Goal: Task Accomplishment & Management: Use online tool/utility

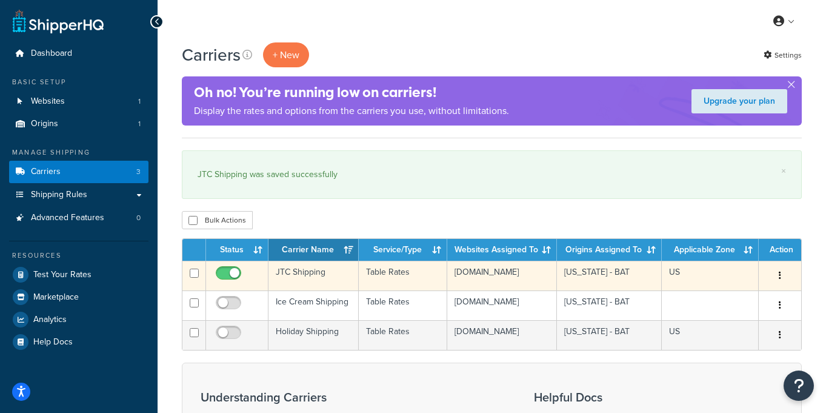
click at [315, 276] on td "JTC Shipping" at bounding box center [313, 276] width 90 height 30
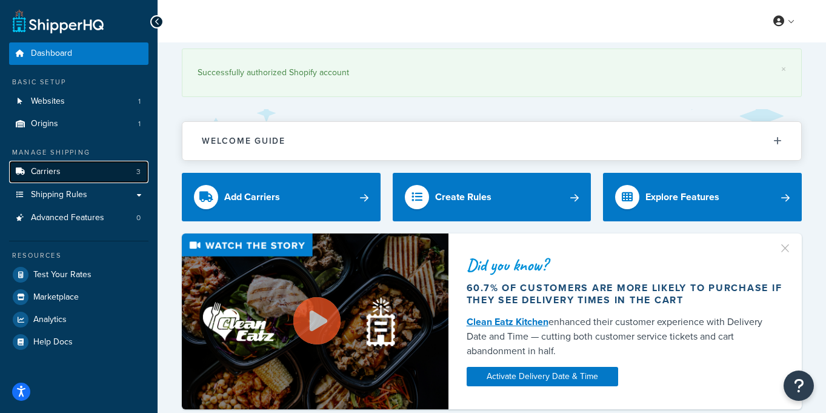
click at [90, 171] on link "Carriers 3" at bounding box center [78, 172] width 139 height 22
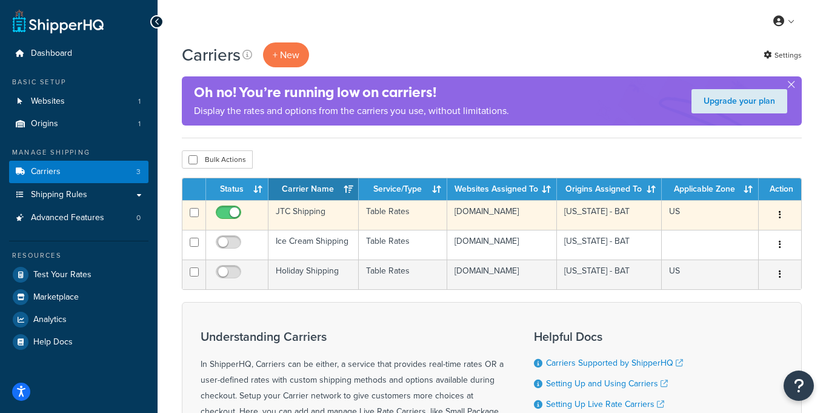
click at [324, 210] on td "JTC Shipping" at bounding box center [313, 215] width 90 height 30
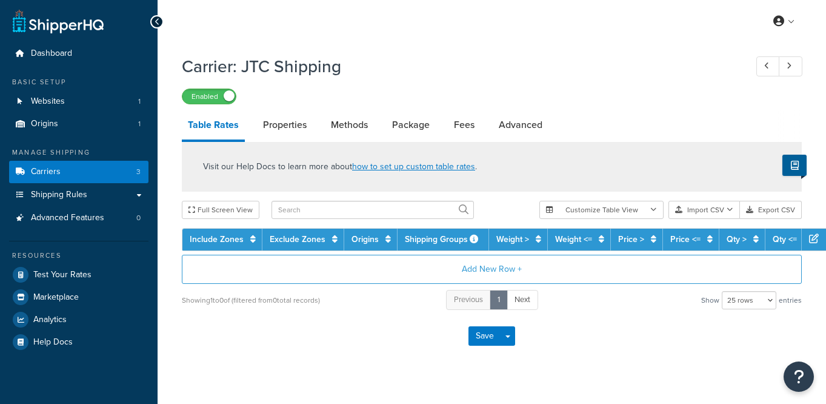
select select "25"
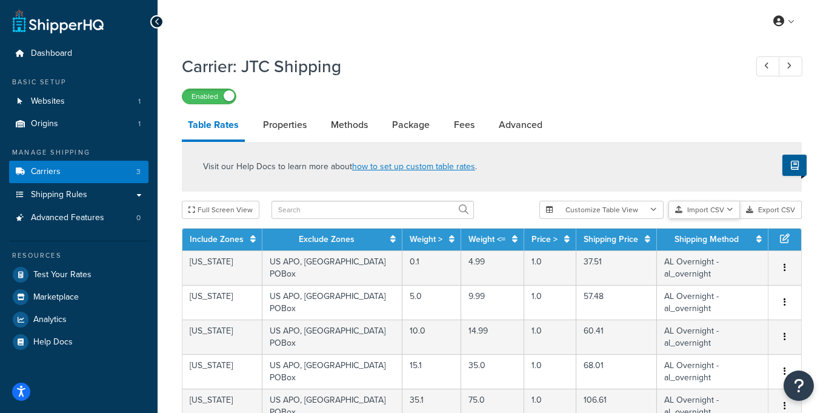
click at [701, 210] on button "Import CSV" at bounding box center [704, 210] width 72 height 18
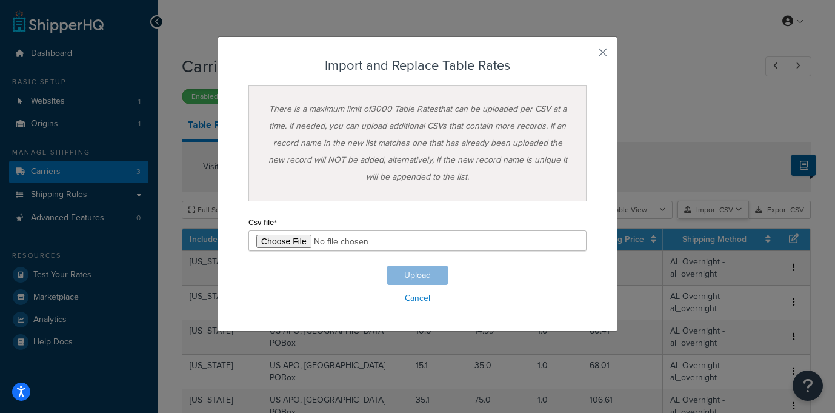
click at [711, 219] on div "Customize Table View Show all columns Show selected columns Import CSV Import a…" at bounding box center [679, 210] width 262 height 18
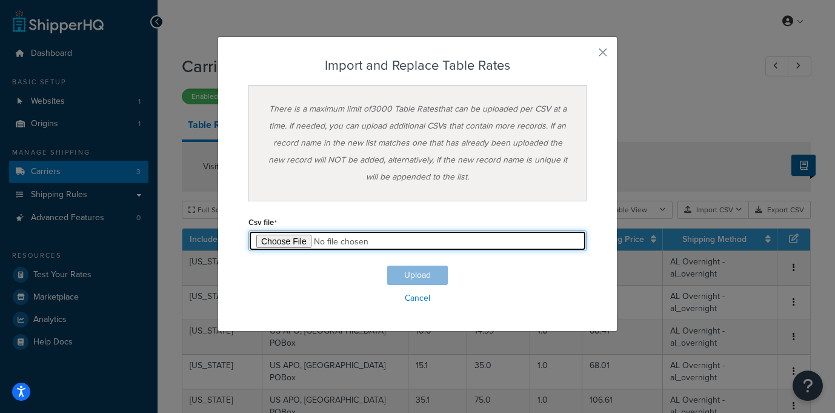
click at [274, 242] on input "file" at bounding box center [417, 240] width 338 height 21
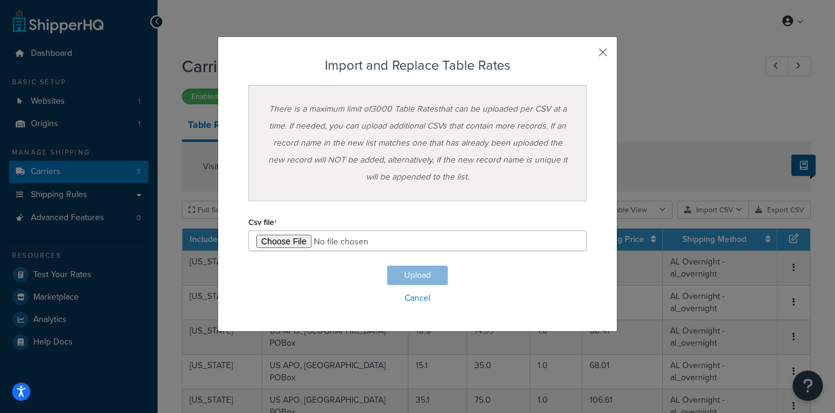
click at [587, 55] on button "button" at bounding box center [585, 56] width 3 height 3
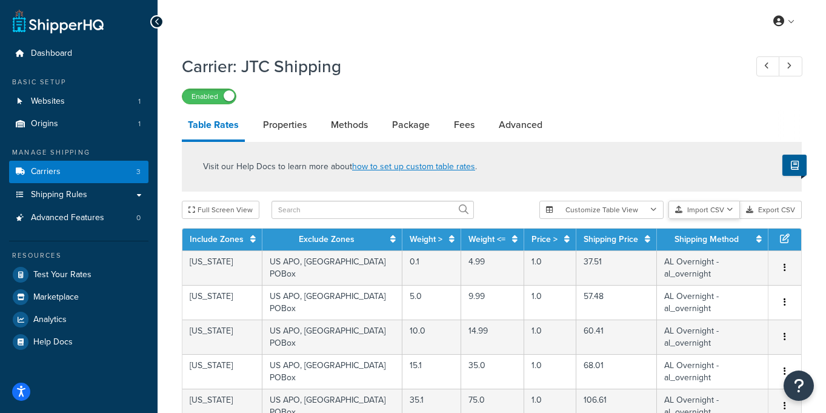
click at [710, 207] on button "Import CSV" at bounding box center [704, 210] width 72 height 18
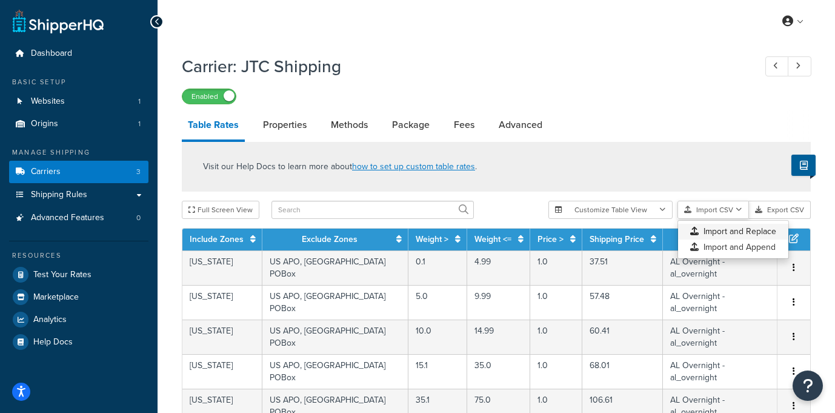
click at [714, 219] on div "Customize Table View Show all columns Show selected columns Import CSV Import a…" at bounding box center [679, 210] width 262 height 18
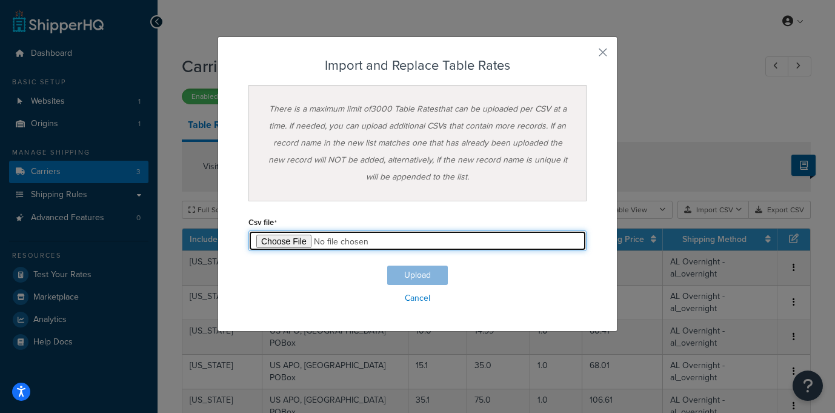
click at [281, 241] on input "file" at bounding box center [417, 240] width 338 height 21
type input "C:\fakepath\Winter Shipping 9_30_25 - First Winter upload.csv"
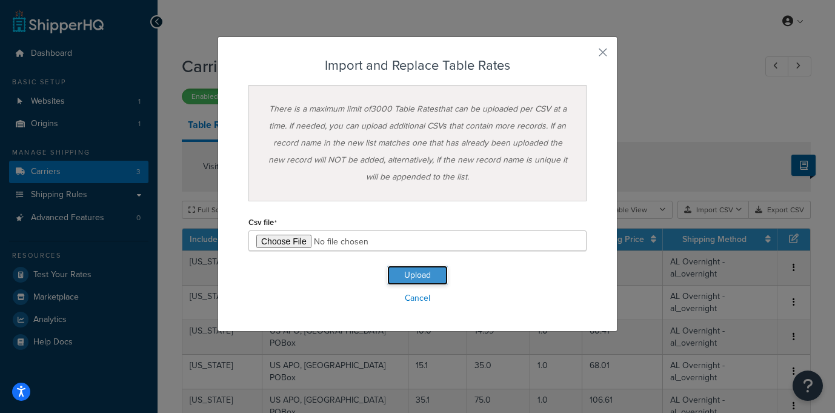
click at [416, 275] on button "Upload" at bounding box center [417, 274] width 61 height 19
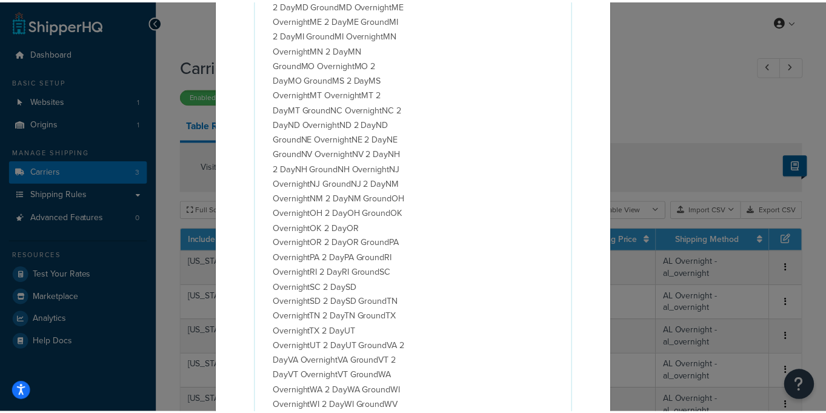
scroll to position [768, 0]
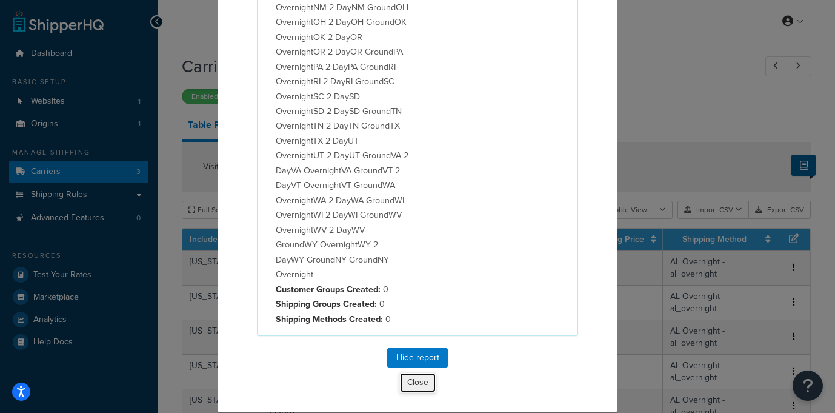
click at [407, 381] on button "Close" at bounding box center [417, 382] width 37 height 21
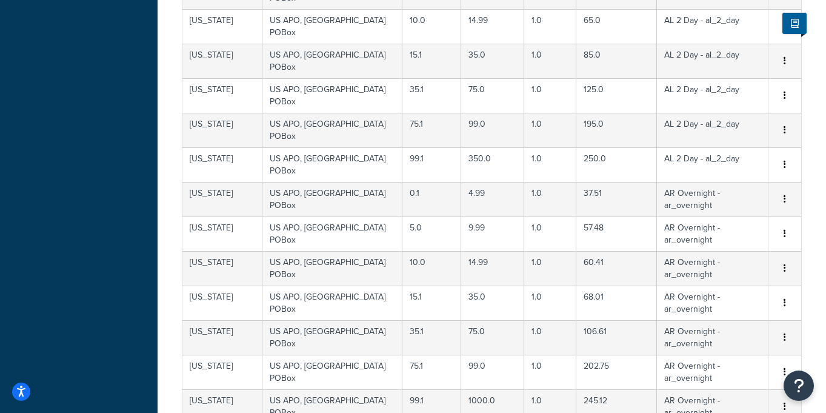
scroll to position [570, 0]
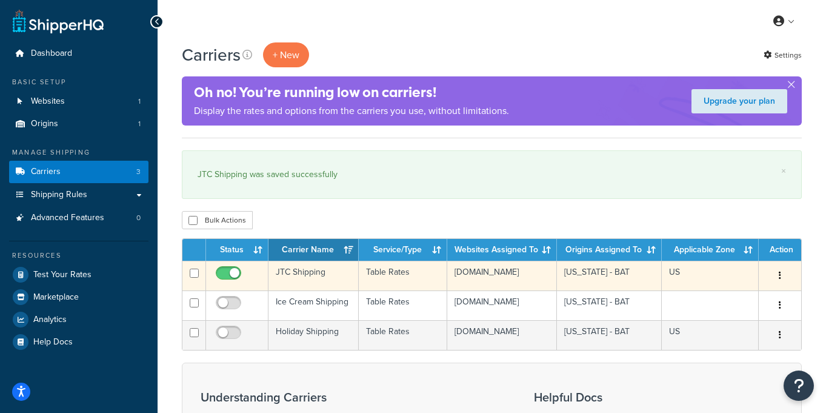
click at [398, 271] on td "Table Rates" at bounding box center [403, 276] width 89 height 30
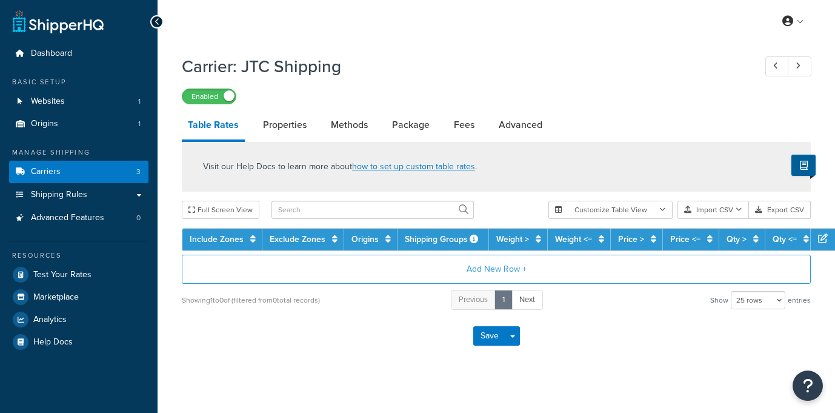
select select "25"
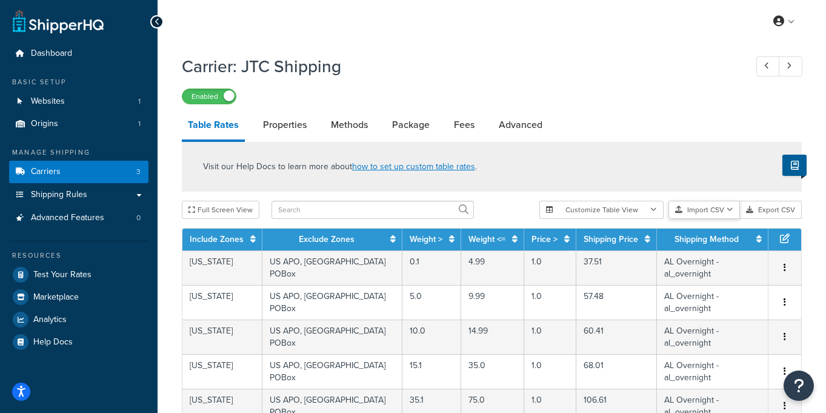
click at [714, 208] on button "Import CSV" at bounding box center [704, 210] width 72 height 18
click at [713, 219] on div "Customize Table View Show all columns Show selected columns Import CSV Import a…" at bounding box center [670, 210] width 262 height 18
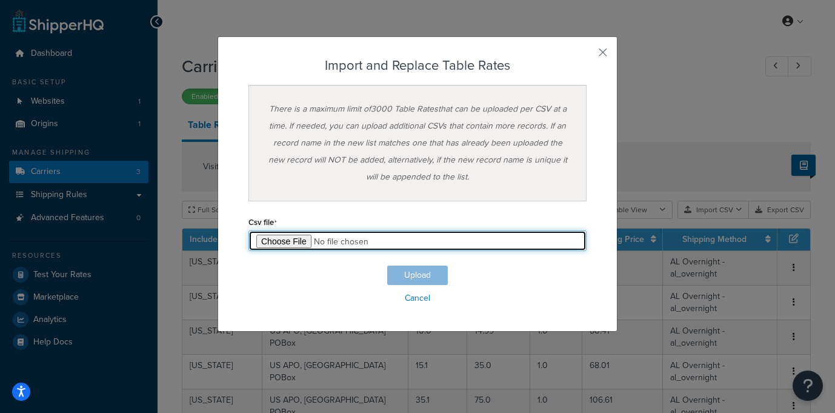
click at [274, 241] on input "file" at bounding box center [417, 240] width 338 height 21
type input "C:\fakepath\Winter Shipping 9_30_25 - First Winter upload (1).csv"
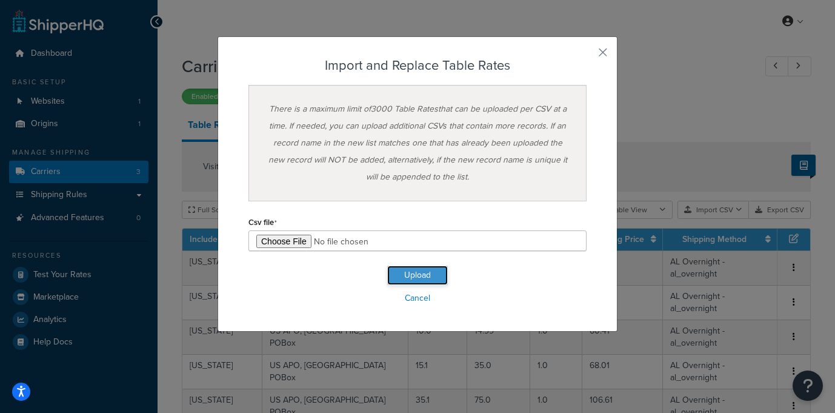
click at [414, 274] on button "Upload" at bounding box center [417, 274] width 61 height 19
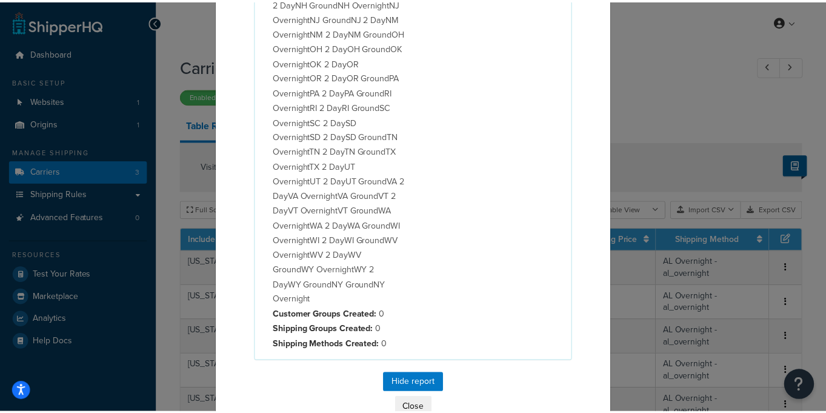
scroll to position [768, 0]
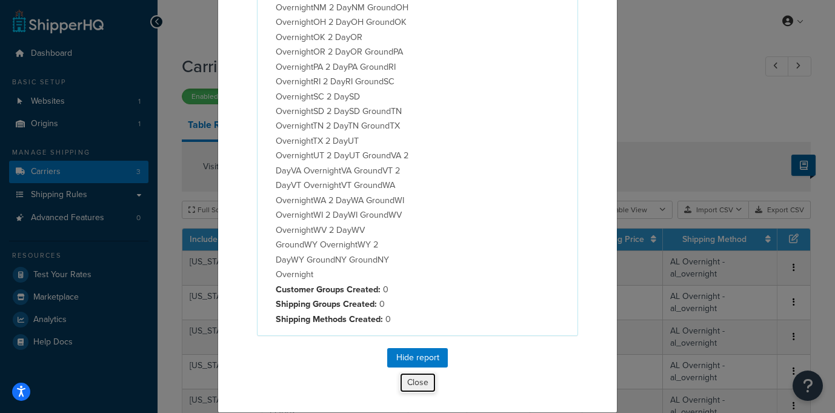
click at [410, 381] on button "Close" at bounding box center [417, 382] width 37 height 21
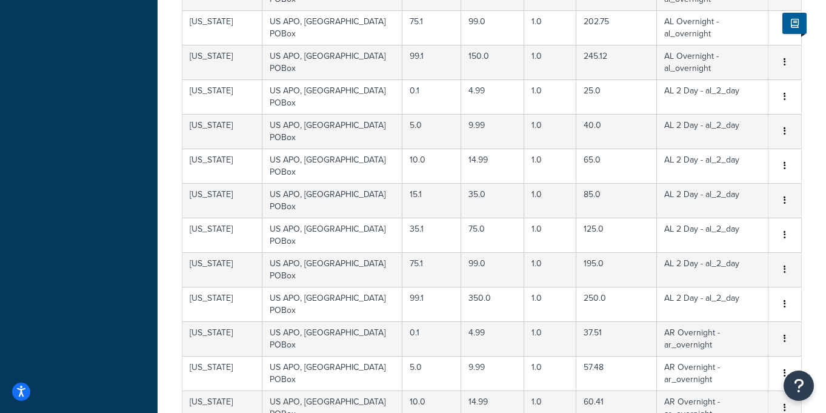
scroll to position [570, 0]
